Goal: Task Accomplishment & Management: Manage account settings

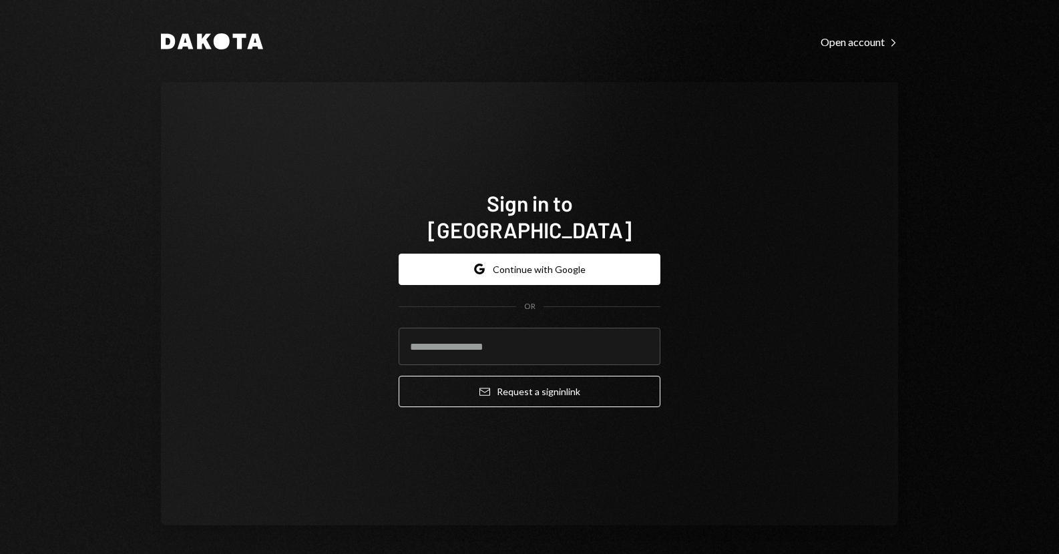
click at [175, 284] on div "Sign in to [GEOGRAPHIC_DATA] Google Continue with Google OR Email Request a sig…" at bounding box center [529, 303] width 737 height 443
click at [481, 344] on input "email" at bounding box center [529, 346] width 262 height 37
type input "**********"
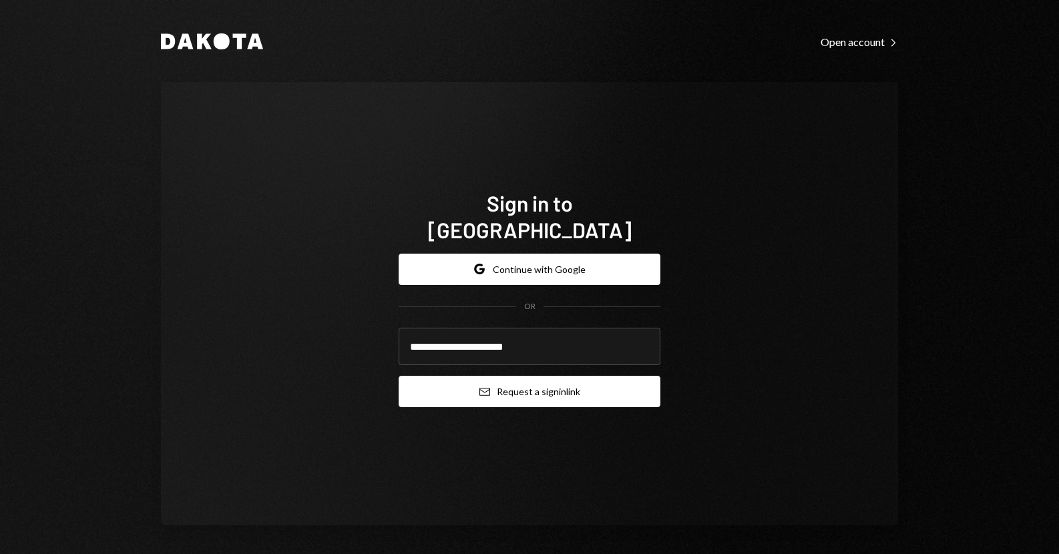
click at [494, 376] on button "Email Request a sign in link" at bounding box center [529, 391] width 262 height 31
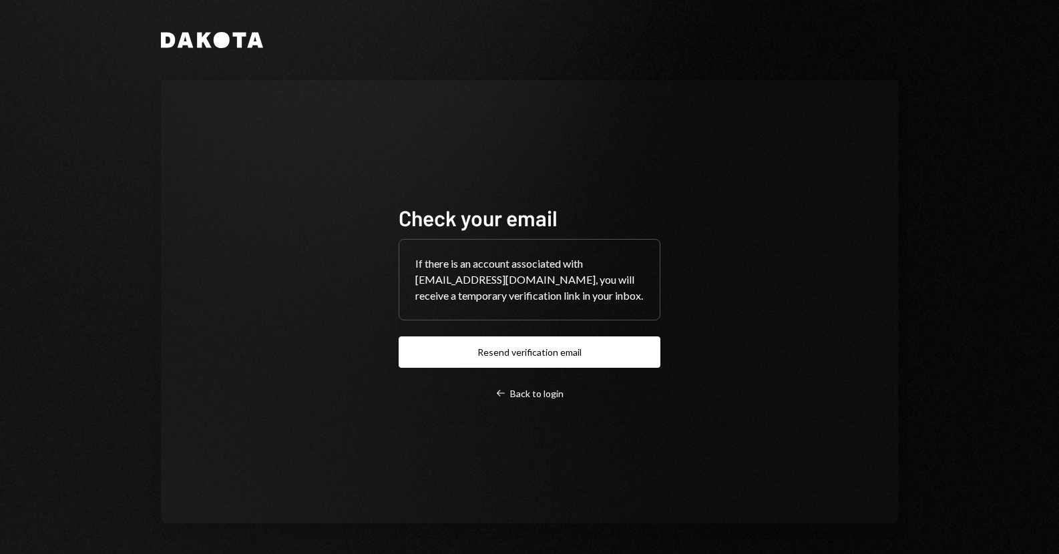
click at [123, 312] on div "Dakota Check your email If there is an account associated with [EMAIL_ADDRESS][…" at bounding box center [529, 277] width 1059 height 554
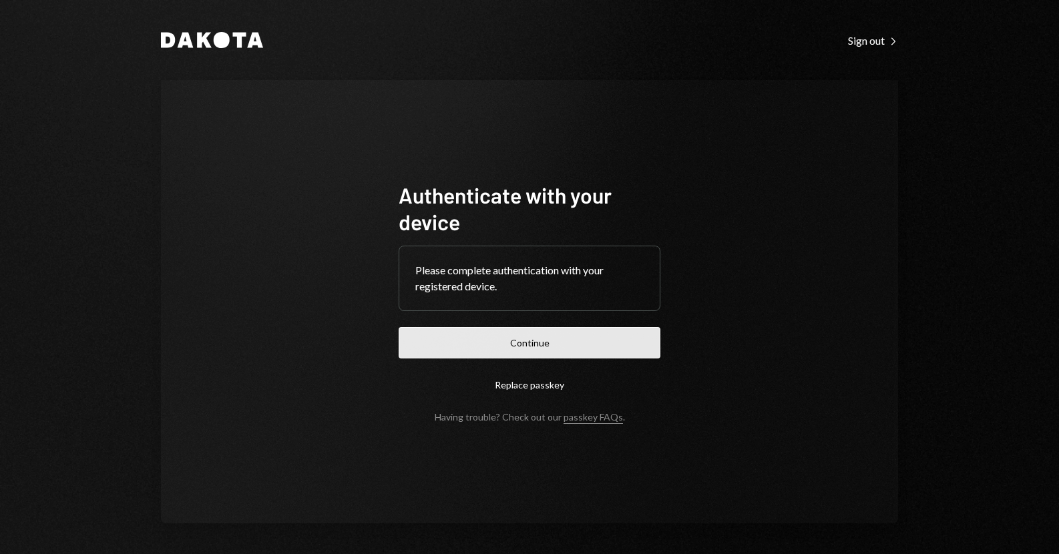
click at [465, 348] on button "Continue" at bounding box center [529, 342] width 262 height 31
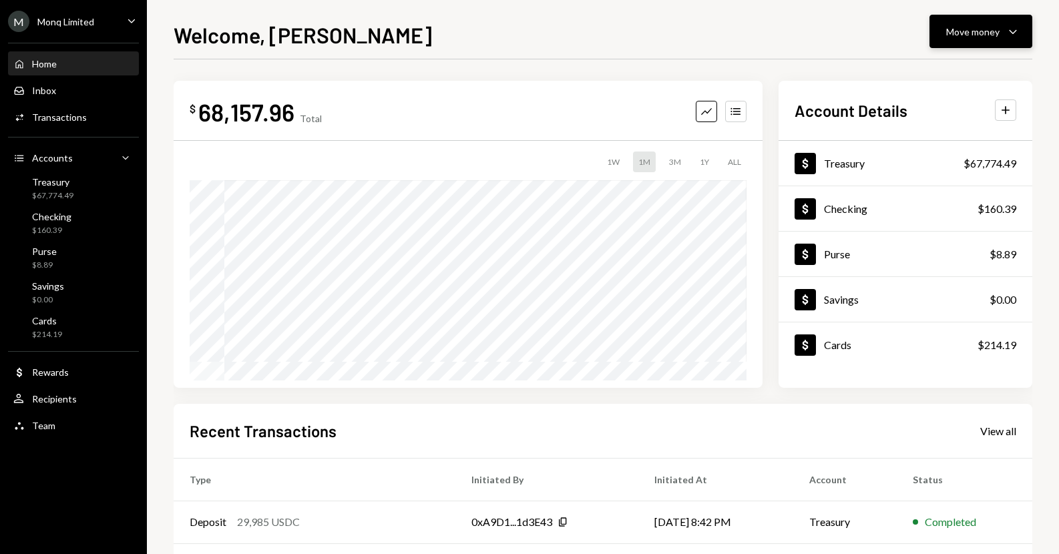
click at [940, 35] on button "Move money Caret Down" at bounding box center [980, 31] width 103 height 33
click at [937, 76] on div "Send" at bounding box center [969, 72] width 97 height 14
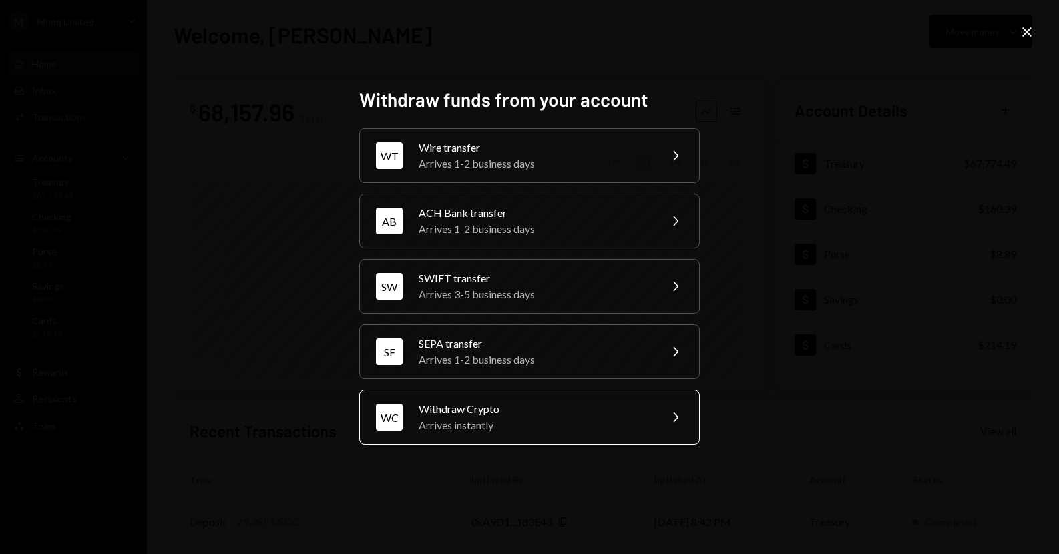
click at [531, 395] on div "WC Withdraw Crypto Arrives instantly Chevron Right" at bounding box center [529, 417] width 340 height 55
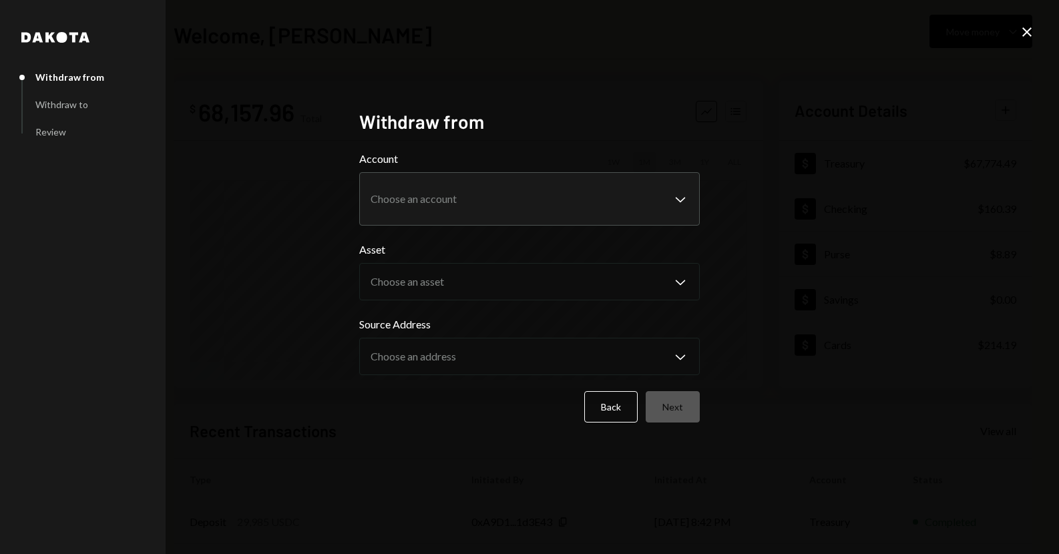
click at [186, 250] on div "**********" at bounding box center [529, 277] width 1059 height 554
click at [1028, 33] on icon at bounding box center [1026, 31] width 9 height 9
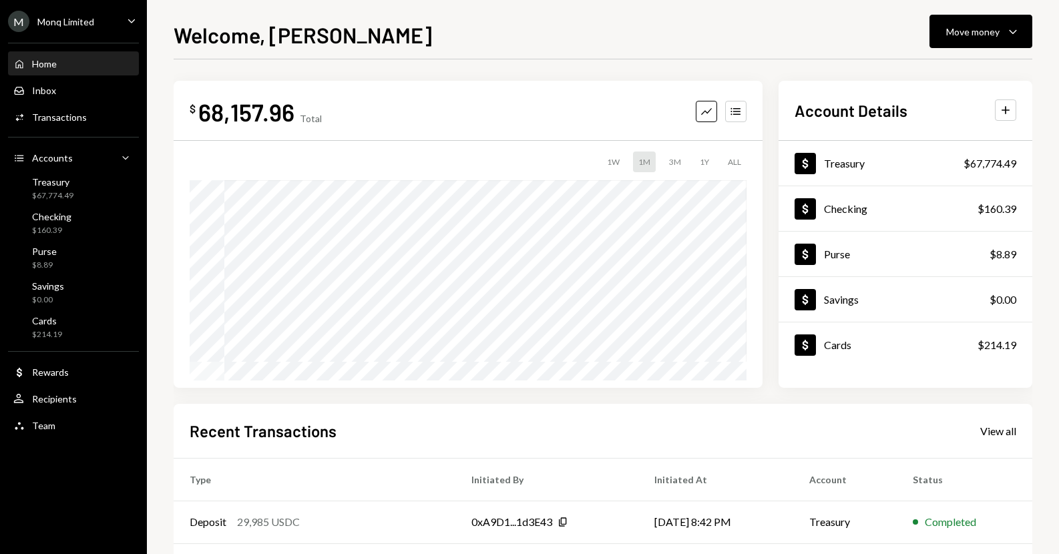
click at [153, 262] on div "Welcome, Drew Move money Caret Down $ 68,157.96 Total Graph Accounts 1W 1M 3M 1…" at bounding box center [603, 277] width 912 height 554
click at [768, 297] on div "$ 68,157.96 Total Graph Accounts 1W 1M 3M 1Y ALL $68,157.96 Sep 08, 2025 Accoun…" at bounding box center [603, 234] width 858 height 307
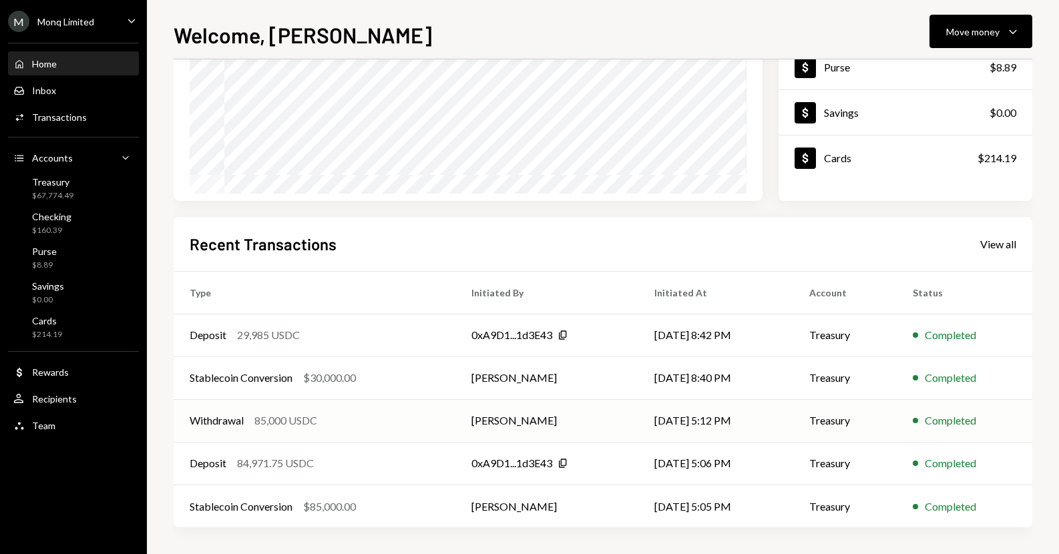
click at [451, 426] on td "Withdrawal 85,000 USDC" at bounding box center [315, 420] width 282 height 43
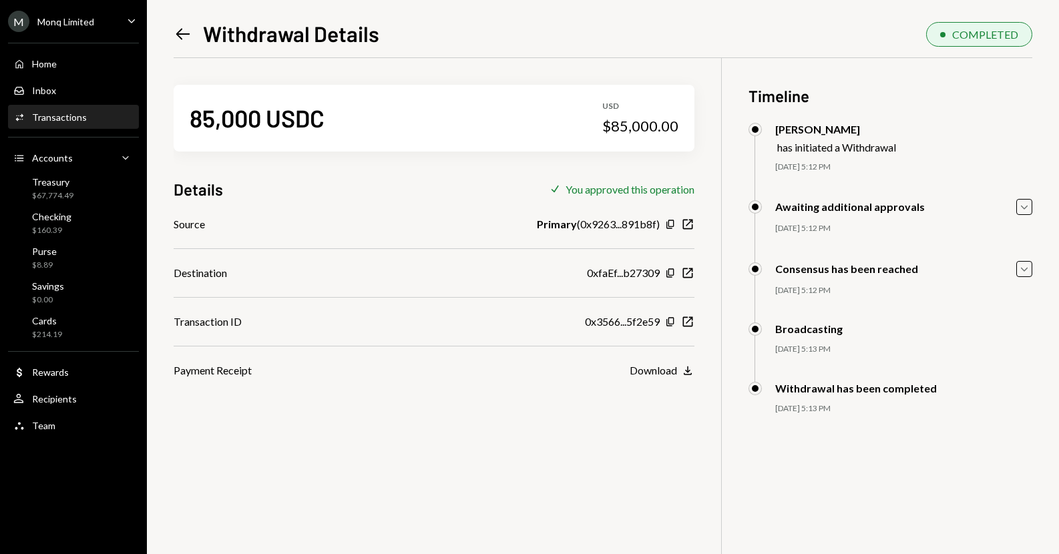
click at [549, 493] on div "85,000 USDC USD $85,000.00 Details Check You approved this operation Source Pri…" at bounding box center [603, 335] width 858 height 554
click at [670, 272] on icon "Copy" at bounding box center [670, 273] width 11 height 11
click at [148, 79] on div "Left Arrow Withdrawal Details COMPLETED 85,000 USDC USD $85,000.00 Details Chec…" at bounding box center [603, 277] width 912 height 554
click at [62, 67] on div "Home Home" at bounding box center [73, 64] width 120 height 12
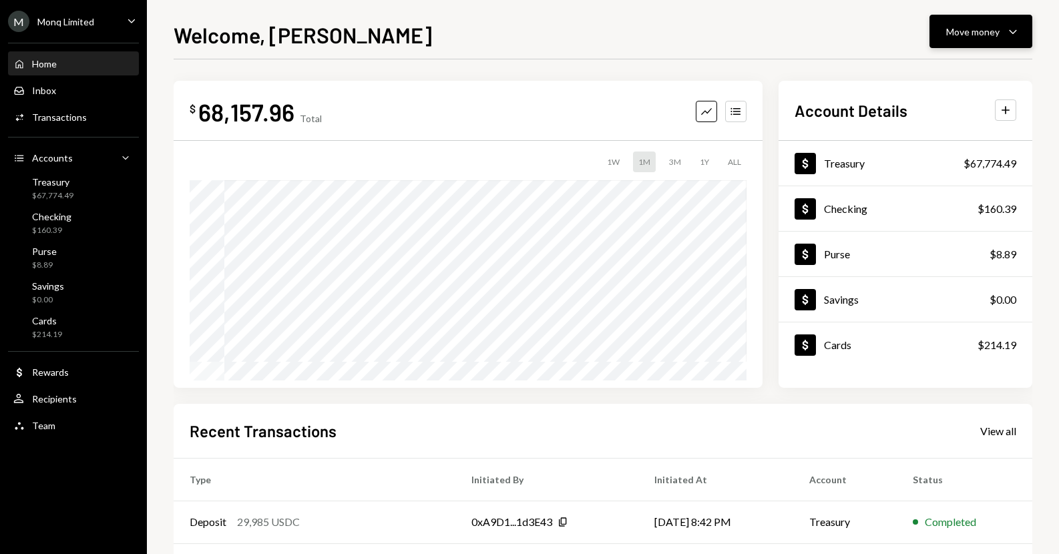
click at [987, 22] on button "Move money Caret Down" at bounding box center [980, 31] width 103 height 33
click at [944, 70] on div "Send" at bounding box center [969, 72] width 97 height 14
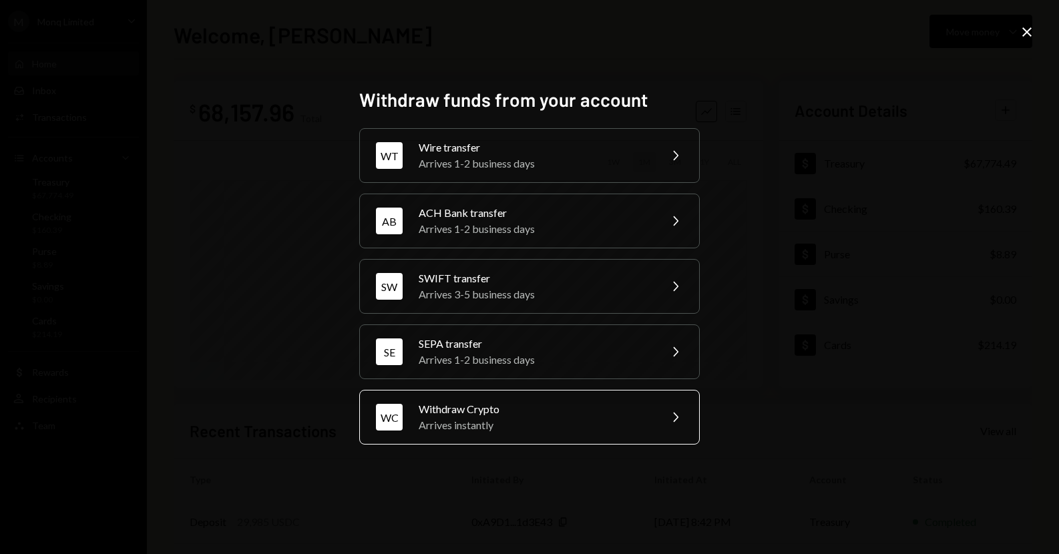
click at [533, 401] on div "Withdraw Crypto" at bounding box center [535, 409] width 232 height 16
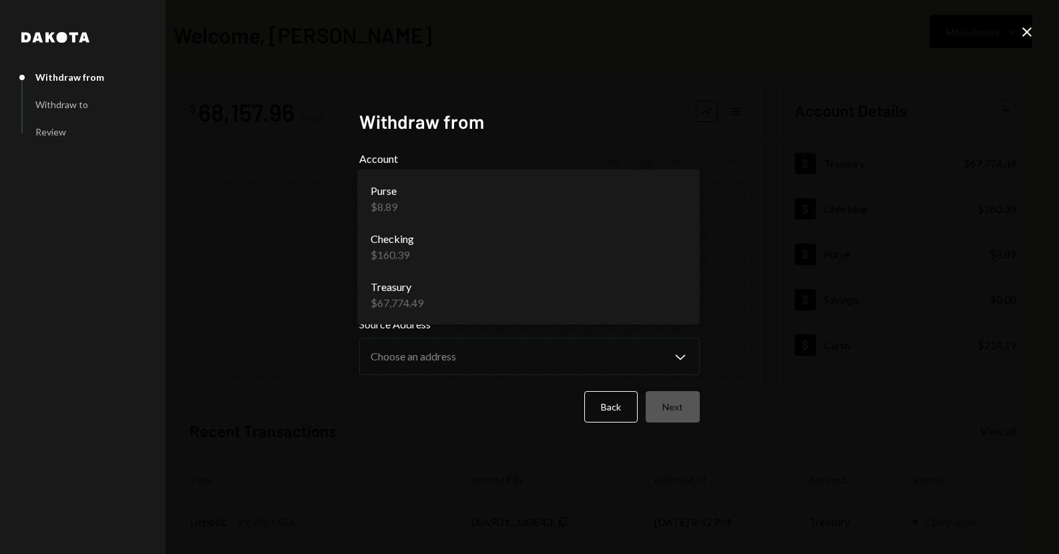
click at [447, 206] on body "M Monq Limited Caret Down Home Home Inbox Inbox Activities Transactions Account…" at bounding box center [529, 277] width 1059 height 554
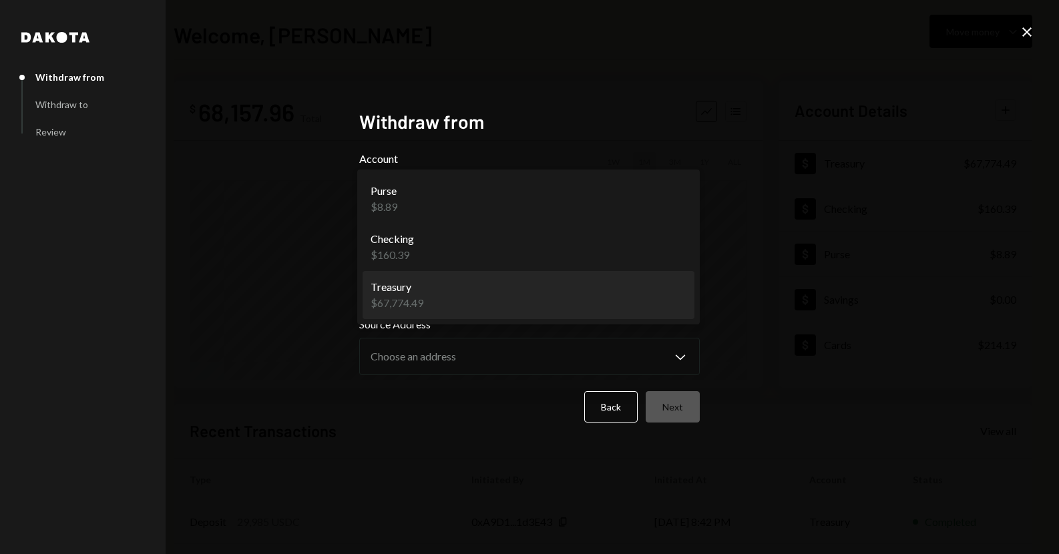
select select "**********"
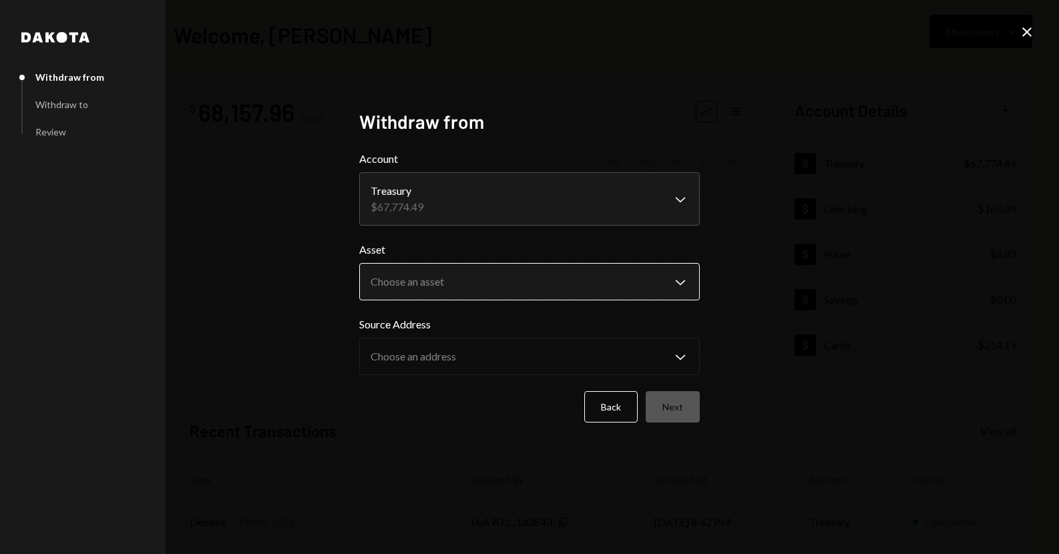
click at [458, 280] on body "M Monq Limited Caret Down Home Home Inbox Inbox Activities Transactions Account…" at bounding box center [529, 277] width 1059 height 554
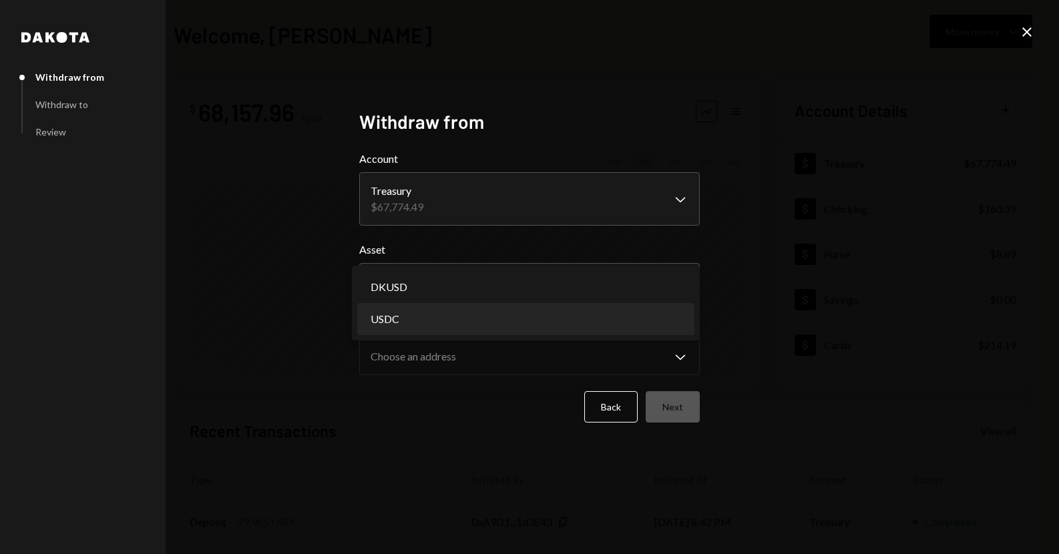
select select "****"
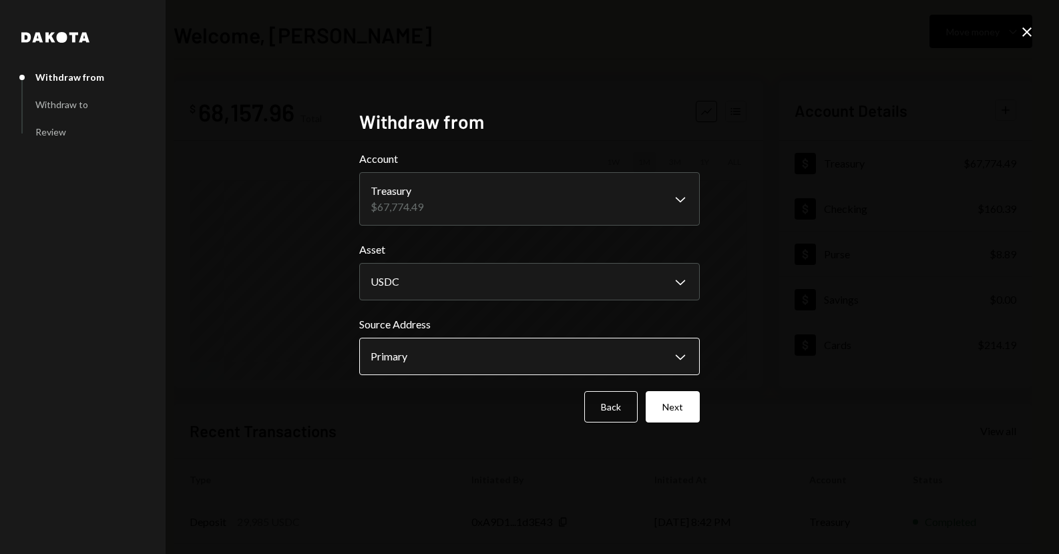
click at [432, 343] on body "M Monq Limited Caret Down Home Home Inbox Inbox Activities Transactions Account…" at bounding box center [529, 277] width 1059 height 554
click at [699, 416] on button "Next" at bounding box center [672, 406] width 54 height 31
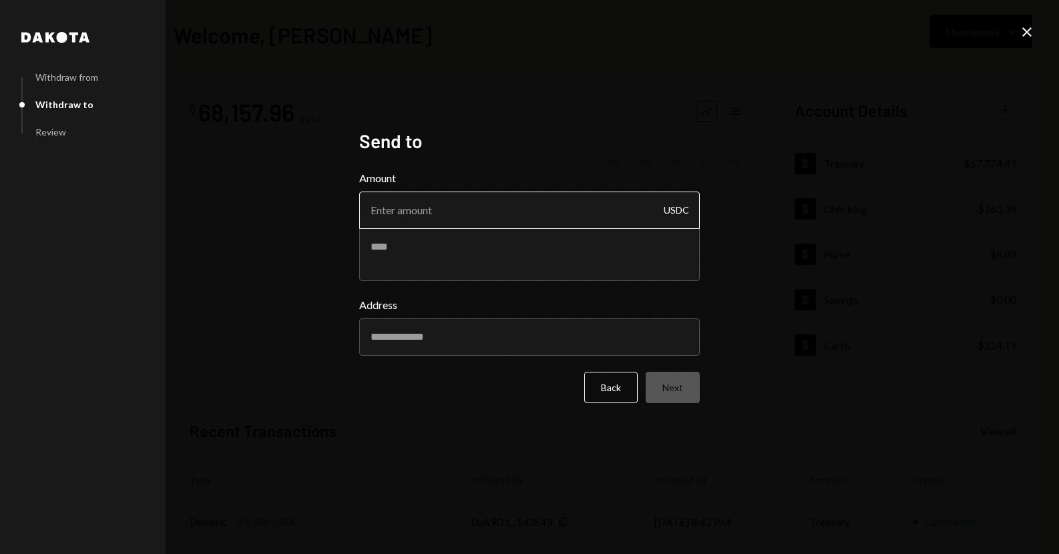
click at [474, 222] on input "Amount" at bounding box center [529, 210] width 340 height 37
type input "15000"
paste input "**********"
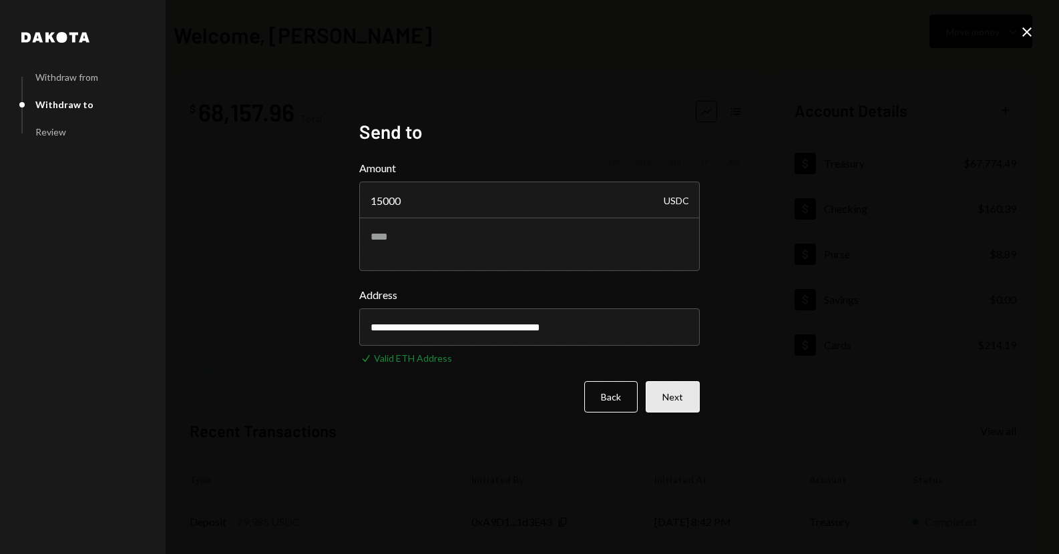
type input "**********"
click at [666, 409] on button "Next" at bounding box center [672, 396] width 54 height 31
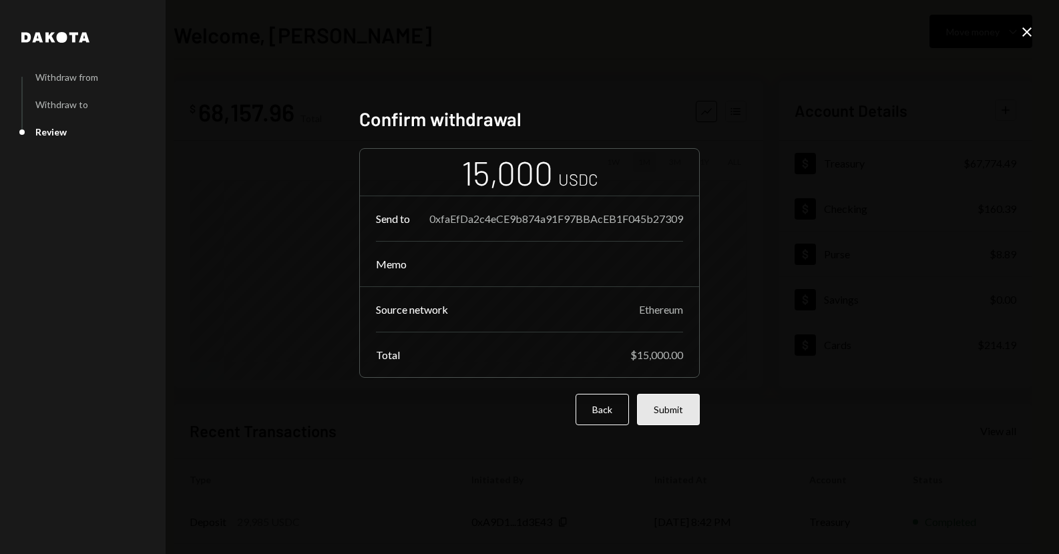
click at [653, 409] on button "Submit" at bounding box center [668, 409] width 63 height 31
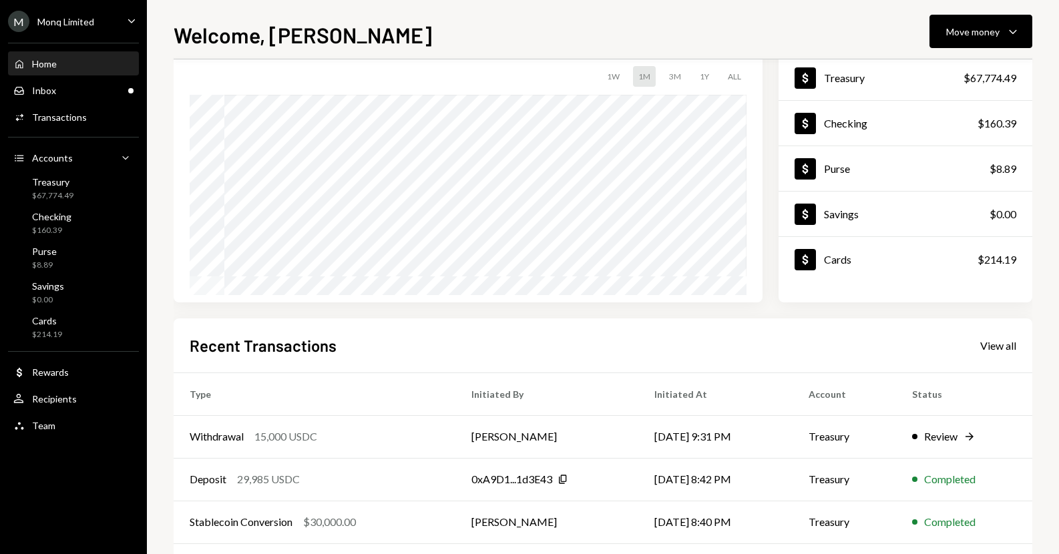
scroll to position [134, 0]
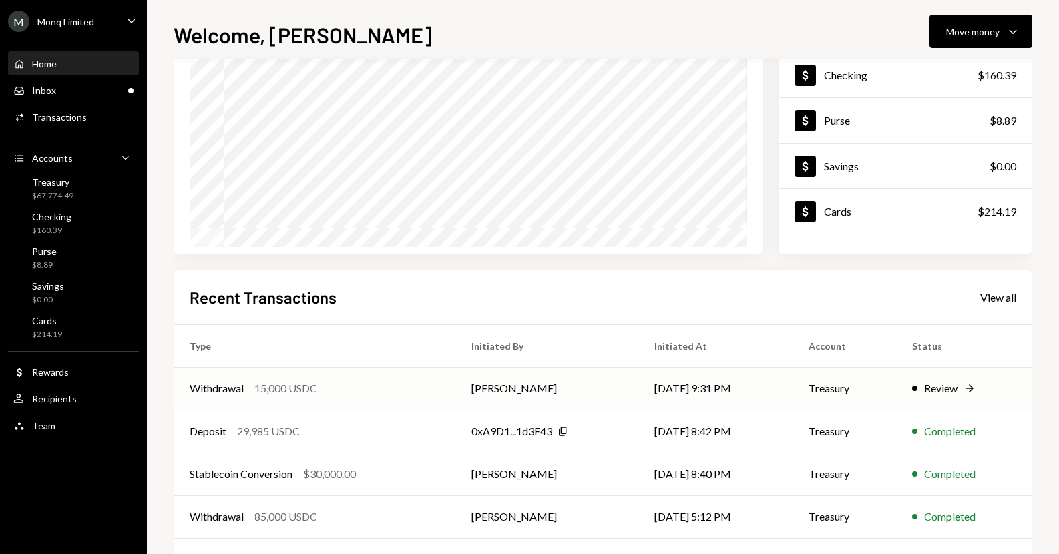
click at [647, 390] on td "09/08/25 9:31 PM" at bounding box center [715, 388] width 154 height 43
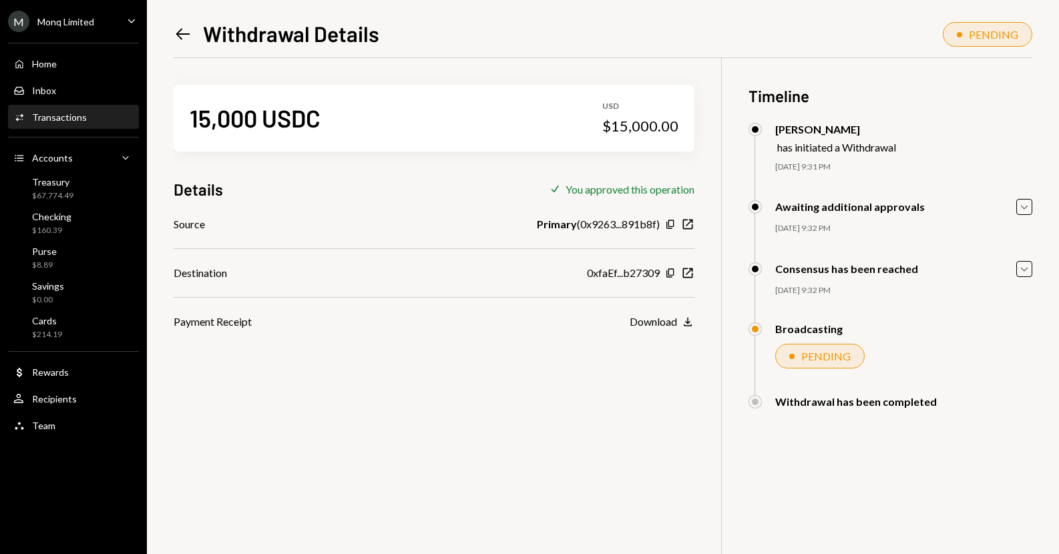
click at [395, 384] on div "15,000 USDC USD $15,000.00 Details Check You approved this operation Source Pri…" at bounding box center [603, 335] width 858 height 554
click at [218, 423] on div "15,000 USDC USD $15,000.00 Details Check You approved this operation Source Pri…" at bounding box center [603, 335] width 858 height 554
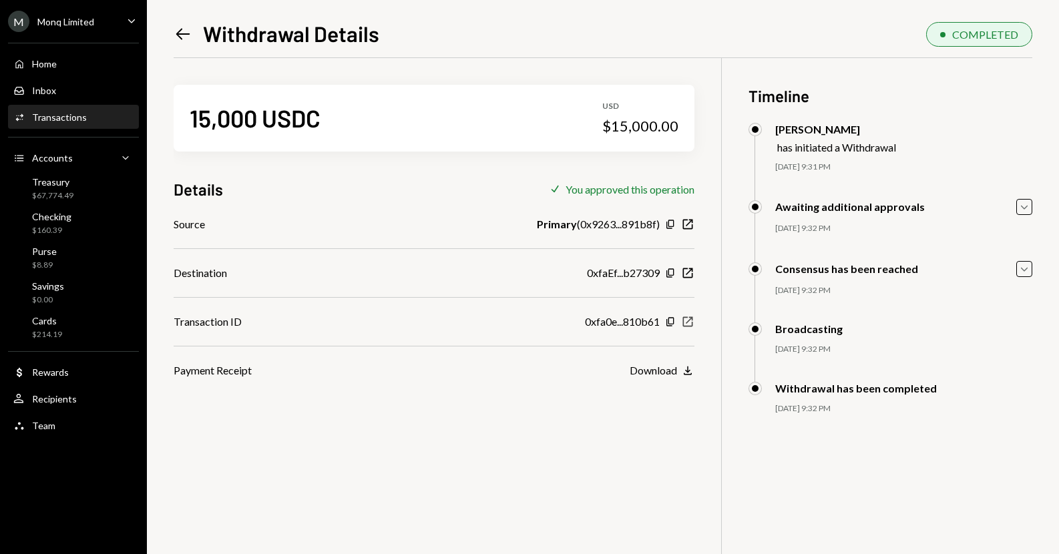
click at [690, 324] on icon "New Window" at bounding box center [687, 321] width 13 height 13
